Goal: Check status: Check status

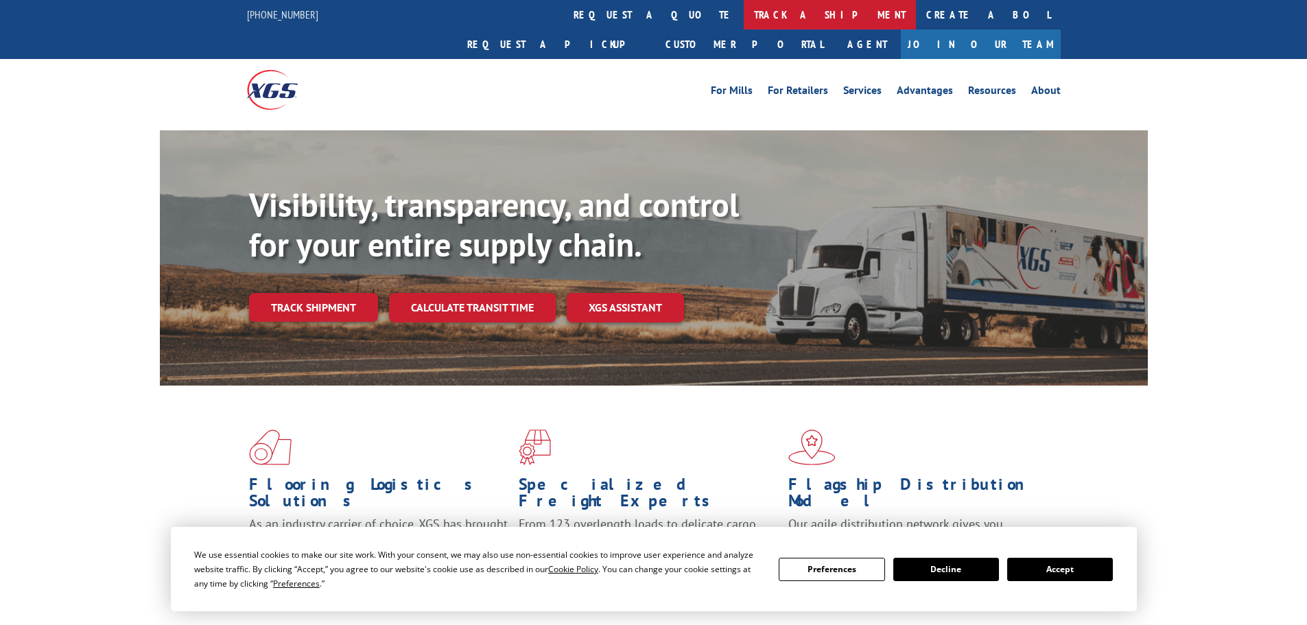
click at [744, 13] on link "track a shipment" at bounding box center [830, 14] width 172 height 29
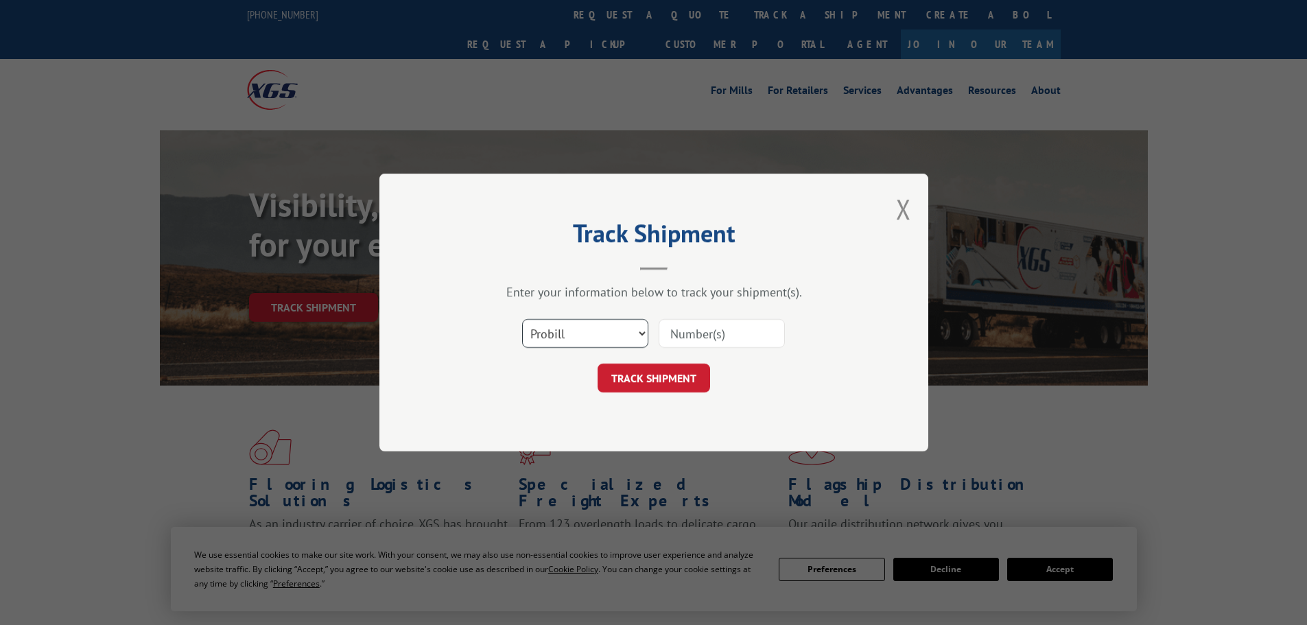
click at [567, 324] on select "Select category... Probill BOL PO" at bounding box center [585, 333] width 126 height 29
click at [522, 319] on select "Select category... Probill BOL PO" at bounding box center [585, 333] width 126 height 29
click at [684, 329] on input at bounding box center [722, 333] width 126 height 29
paste input "17521629"
type input "17521629"
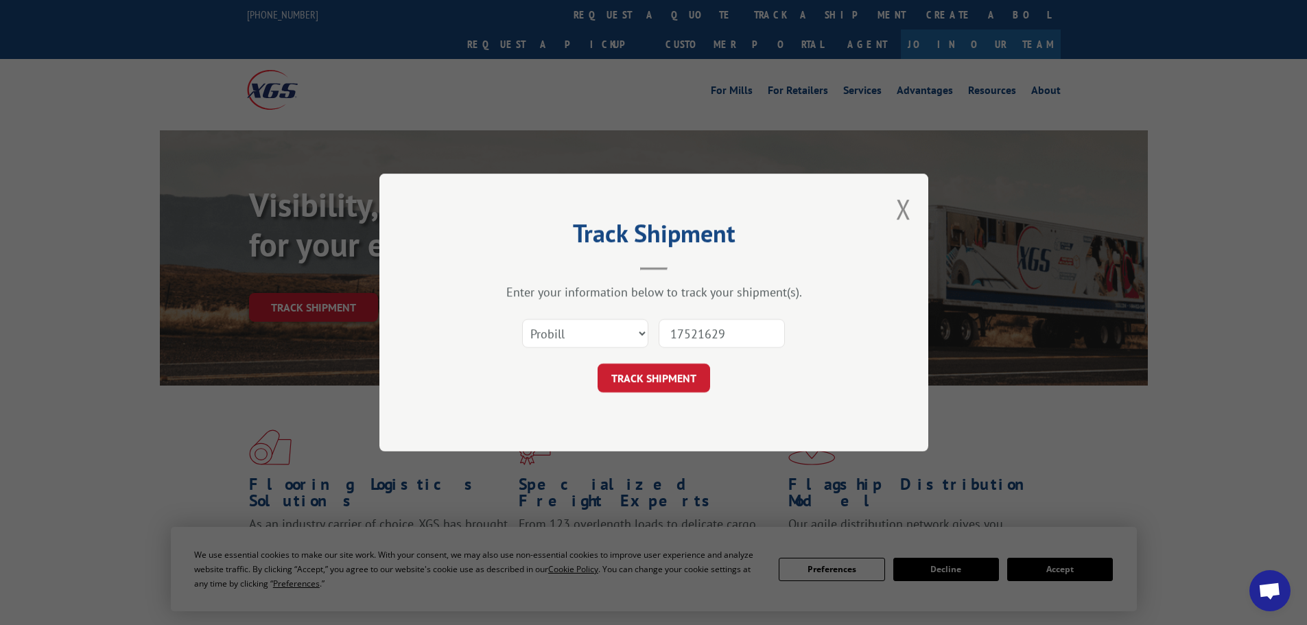
click at [597, 364] on button "TRACK SHIPMENT" at bounding box center [653, 378] width 112 height 29
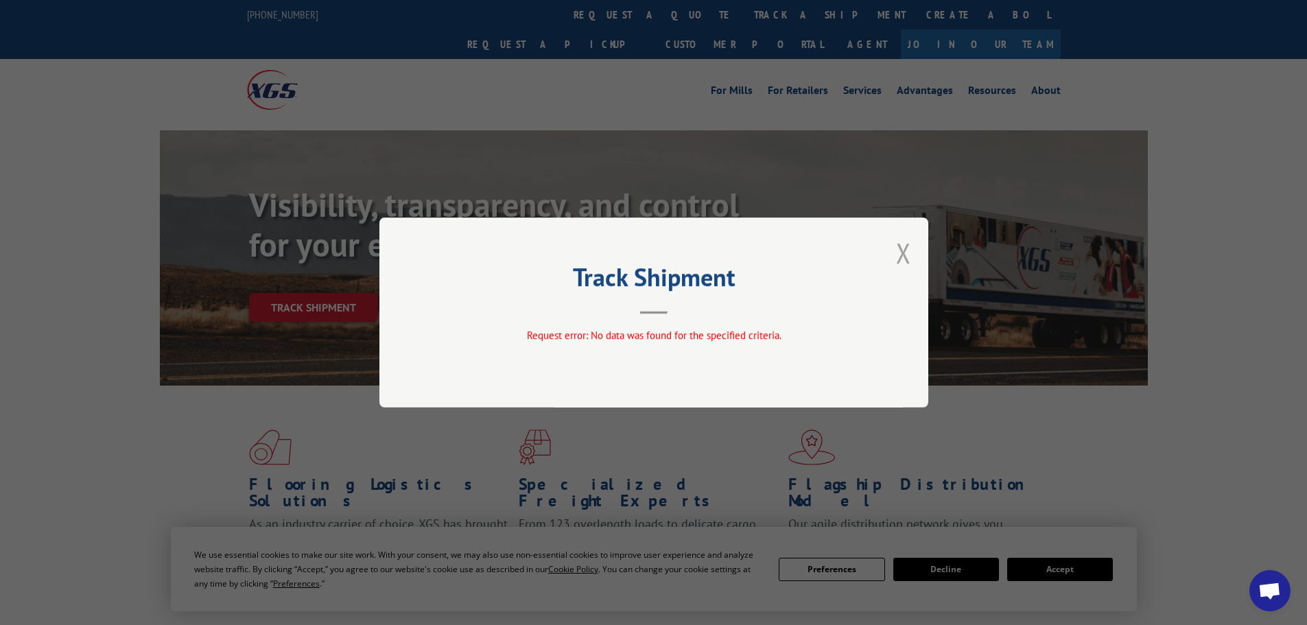
click at [906, 262] on button "Close modal" at bounding box center [903, 253] width 15 height 36
